Goal: Task Accomplishment & Management: Manage account settings

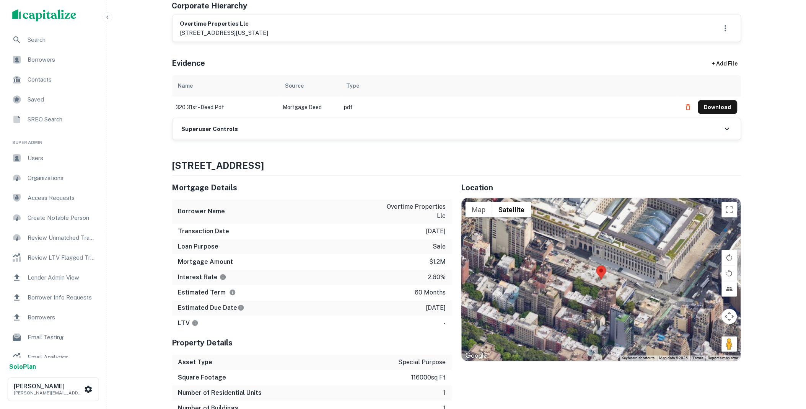
scroll to position [156, 0]
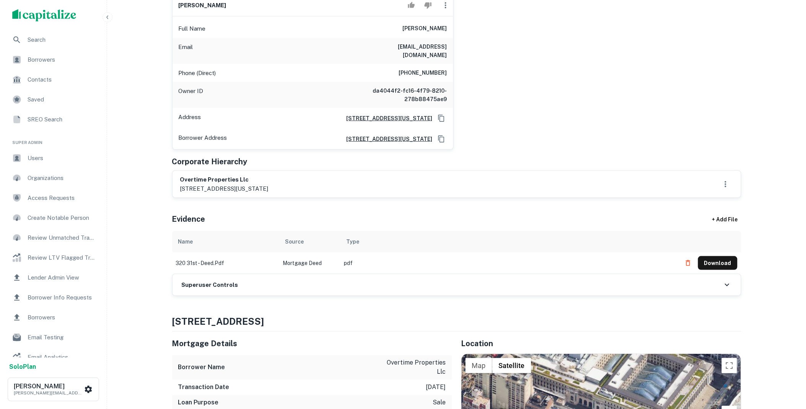
click at [700, 256] on button "Download" at bounding box center [717, 263] width 39 height 14
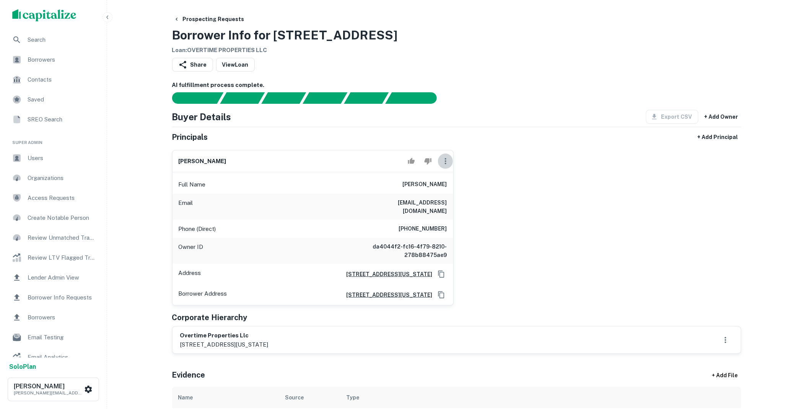
click at [447, 162] on icon "button" at bounding box center [445, 160] width 9 height 9
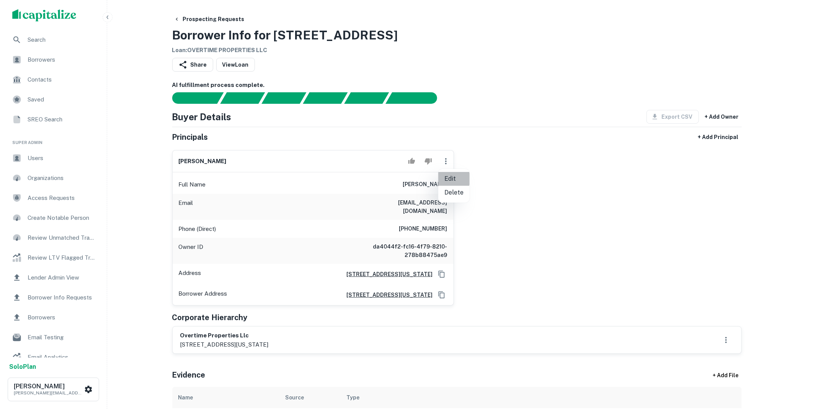
click at [448, 179] on li "Edit" at bounding box center [453, 179] width 31 height 14
select select "**"
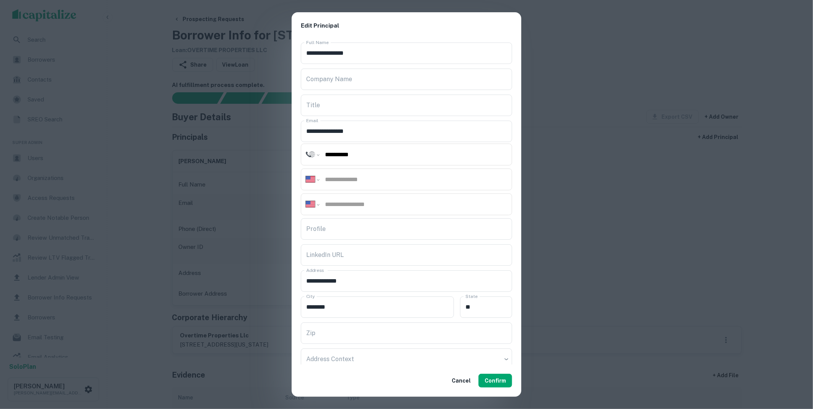
click at [281, 131] on div "**********" at bounding box center [406, 204] width 813 height 409
click at [497, 383] on button "Confirm" at bounding box center [495, 380] width 34 height 14
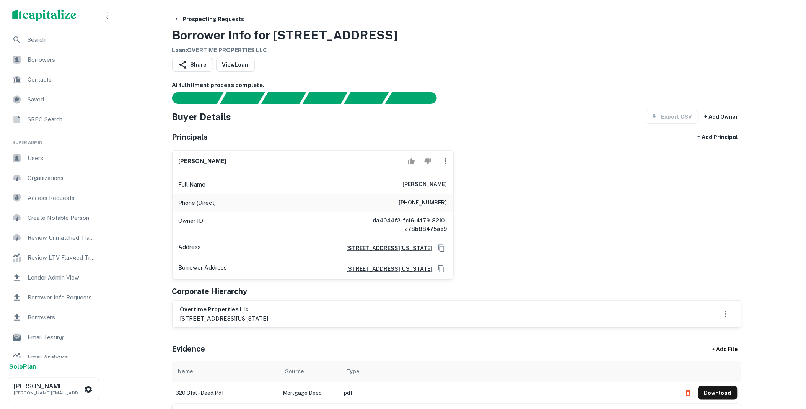
drag, startPoint x: 275, startPoint y: 320, endPoint x: 179, endPoint y: 310, distance: 97.3
click at [179, 310] on div "overtime properties llc 252 west 29th street, new york, ny, 10001" at bounding box center [457, 313] width 569 height 27
copy div "overtime properties llc 252 west 29th street, new york, ny"
drag, startPoint x: 395, startPoint y: 184, endPoint x: 452, endPoint y: 184, distance: 57.0
click at [452, 184] on div "Full Name andrew m edelman" at bounding box center [313, 184] width 281 height 18
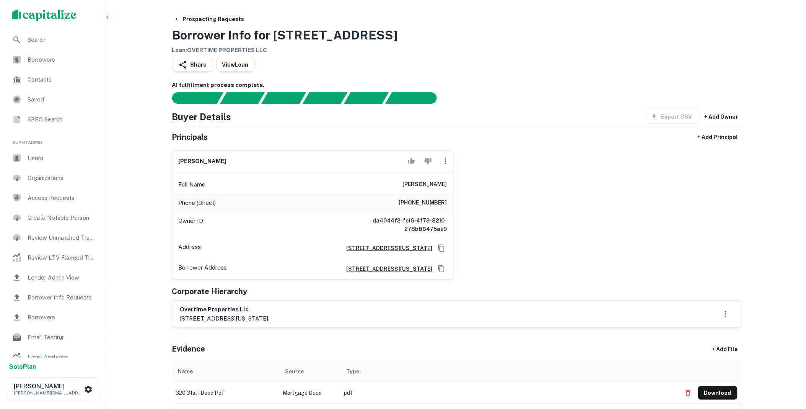
copy h6 "andrew m edelman"
